Goal: Contribute content: Add original content to the website for others to see

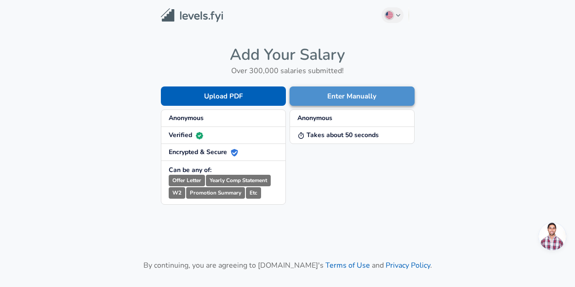
click at [322, 103] on button "Enter Manually" at bounding box center [352, 95] width 125 height 19
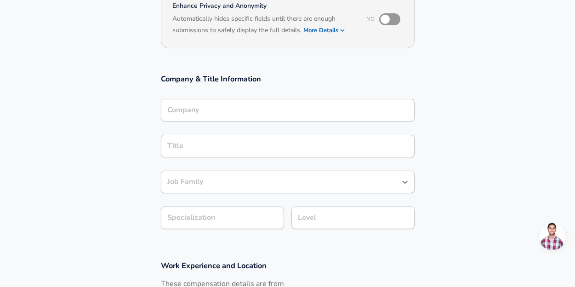
scroll to position [79, 0]
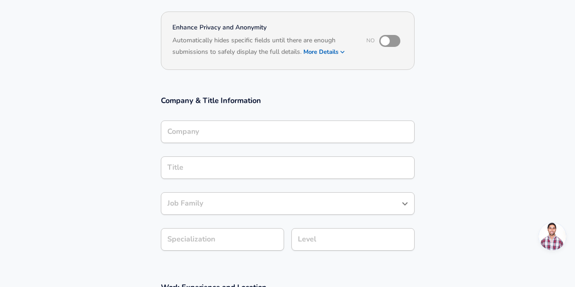
click at [210, 122] on div "Company" at bounding box center [288, 131] width 254 height 23
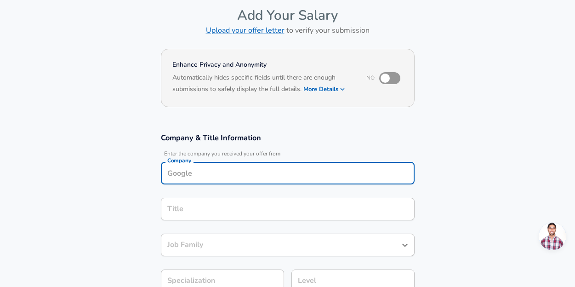
scroll to position [42, 0]
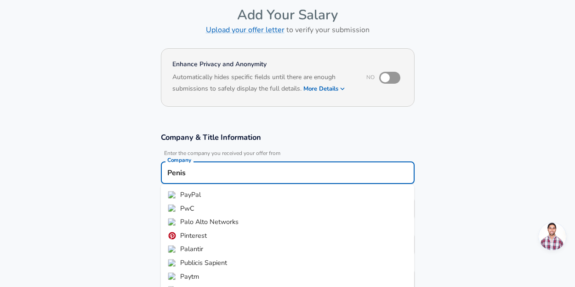
click at [199, 189] on li "PayPal" at bounding box center [288, 195] width 254 height 14
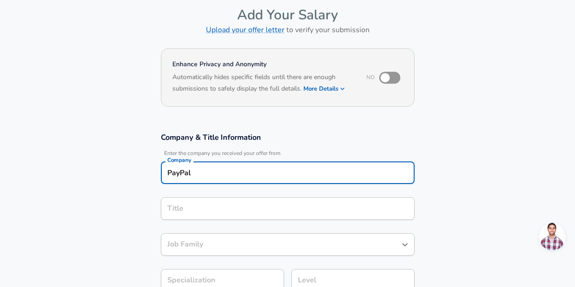
type input "PayPal"
click at [221, 202] on input "Title" at bounding box center [287, 208] width 245 height 14
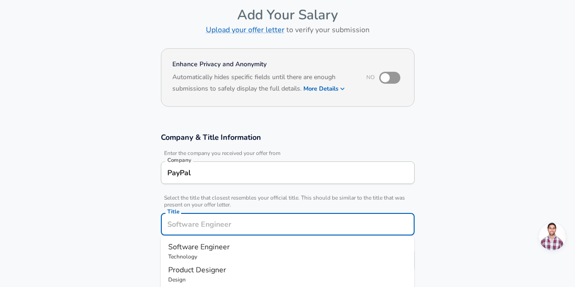
scroll to position [61, 0]
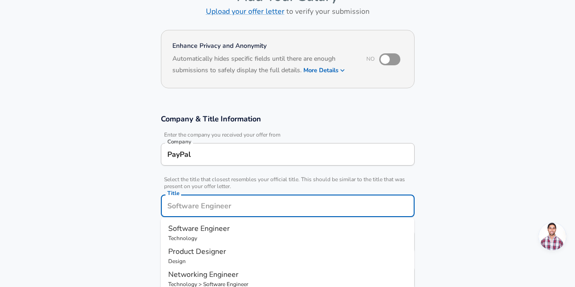
click at [216, 230] on span "Software Engineer" at bounding box center [199, 228] width 62 height 10
type input "Software Engineer"
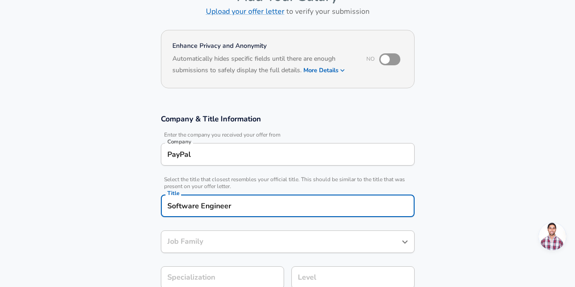
type input "Software Engineer"
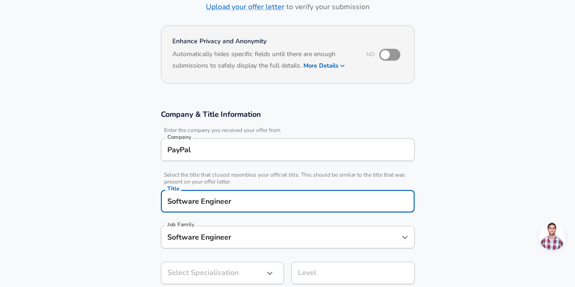
click at [216, 230] on input "Software Engineer" at bounding box center [281, 237] width 232 height 14
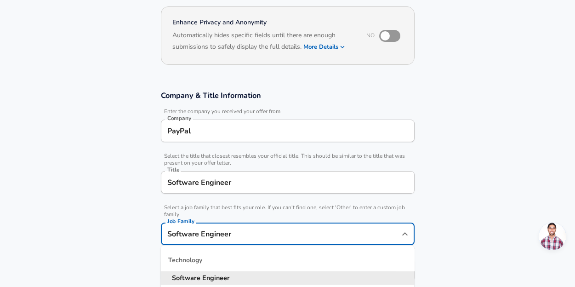
scroll to position [0, 0]
click at [512, 196] on section "Company & Title Information Enter the company you received your offer from Comp…" at bounding box center [287, 191] width 575 height 222
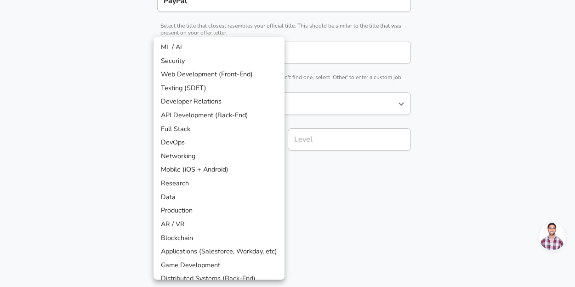
scroll to position [242, 0]
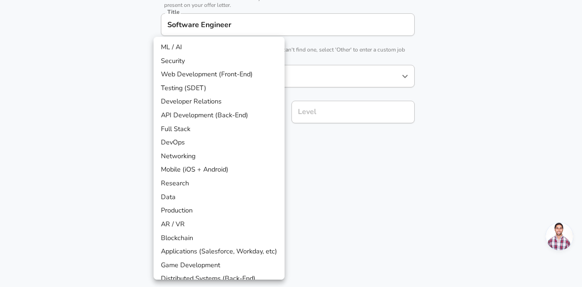
click at [240, 129] on li "Full Stack" at bounding box center [219, 129] width 131 height 14
type input "Full Stack"
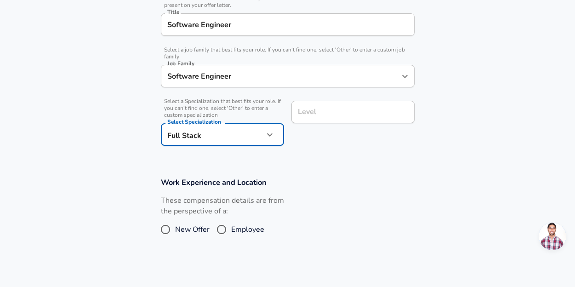
click at [325, 109] on input "Level" at bounding box center [353, 112] width 115 height 14
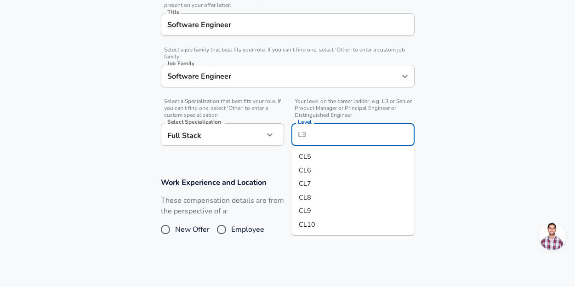
scroll to position [260, 0]
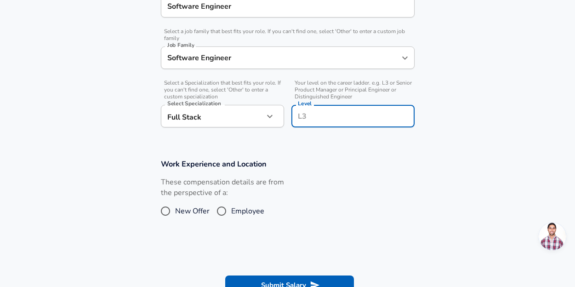
click at [325, 109] on input "Level" at bounding box center [353, 116] width 115 height 14
click at [326, 114] on input "Level" at bounding box center [353, 116] width 115 height 14
click at [329, 140] on li "CL5" at bounding box center [352, 138] width 123 height 14
type input "CL5"
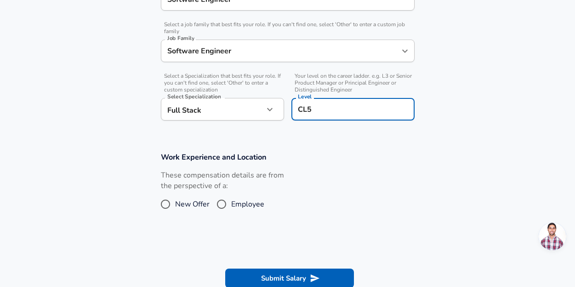
click at [217, 208] on input "Employee" at bounding box center [221, 204] width 19 height 15
radio input "true"
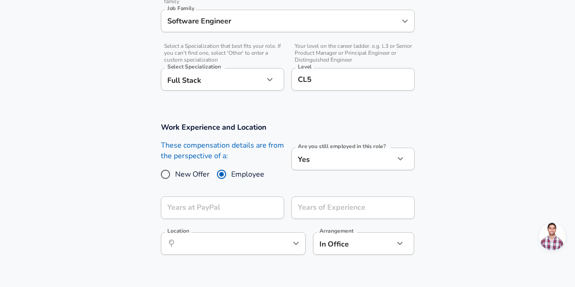
scroll to position [310, 0]
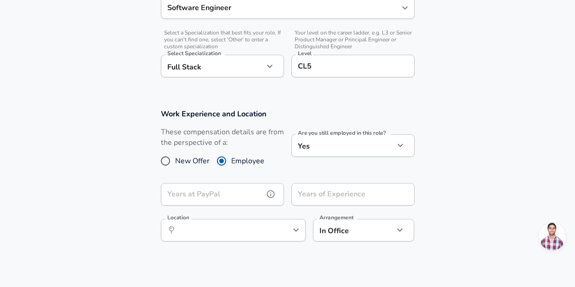
click at [244, 185] on input "Years at PayPal" at bounding box center [212, 194] width 103 height 23
type input "1"
click at [325, 199] on input "Years of Experience" at bounding box center [342, 194] width 103 height 23
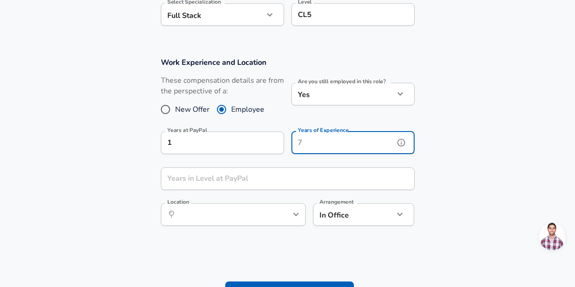
scroll to position [366, 0]
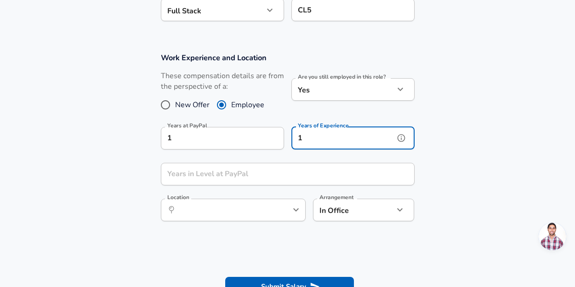
type input "1"
click at [237, 176] on input "Years in Level at PayPal" at bounding box center [278, 174] width 234 height 23
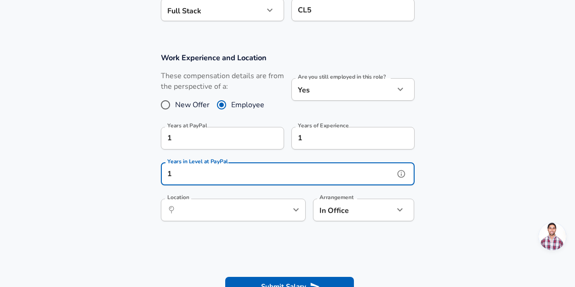
type input "1"
click at [241, 208] on input "Location" at bounding box center [223, 210] width 94 height 14
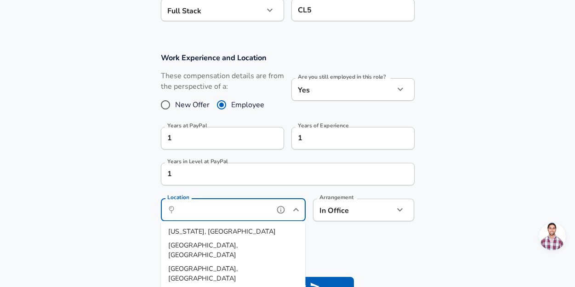
click at [233, 235] on li "[US_STATE], [GEOGRAPHIC_DATA]" at bounding box center [233, 232] width 145 height 14
click at [263, 233] on section "Work Experience and Location These compensation details are from the perspectiv…" at bounding box center [287, 142] width 575 height 200
type input "[US_STATE], [GEOGRAPHIC_DATA]"
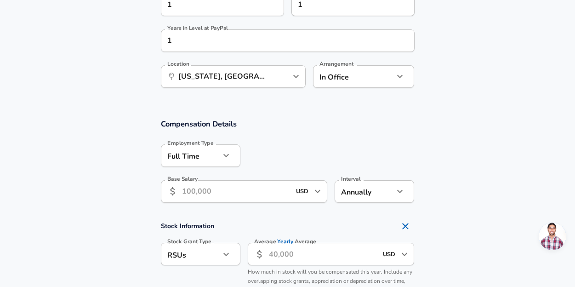
scroll to position [502, 0]
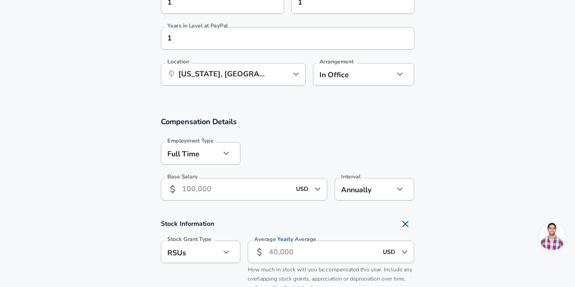
click at [243, 182] on input "Base Salary" at bounding box center [236, 189] width 109 height 23
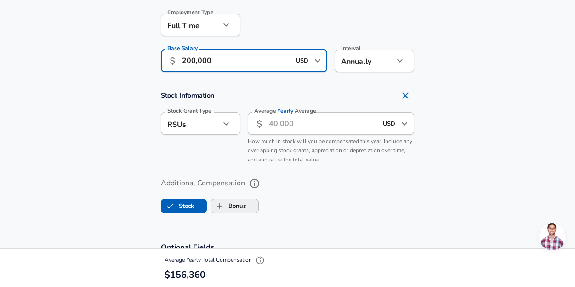
scroll to position [631, 0]
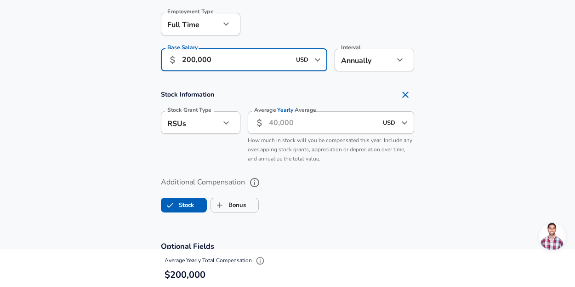
type input "200,000"
click at [280, 123] on input "Average Yearly Average" at bounding box center [323, 122] width 109 height 23
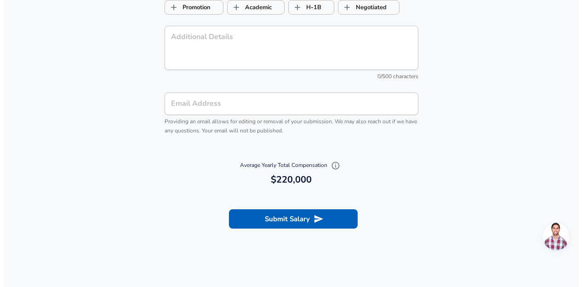
scroll to position [1021, 0]
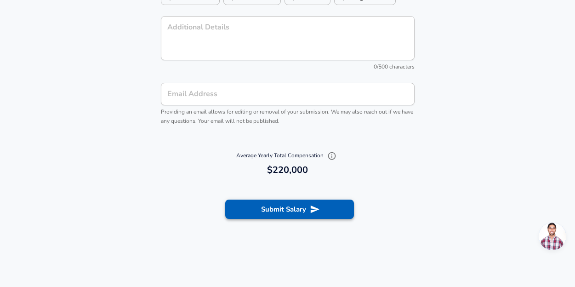
type input "20,000"
click at [280, 214] on button "Submit Salary" at bounding box center [289, 209] width 129 height 19
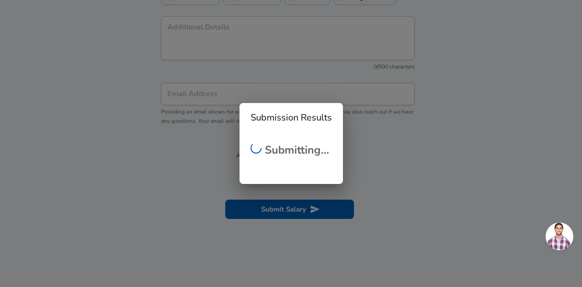
scroll to position [0, 0]
